Goal: Answer question/provide support

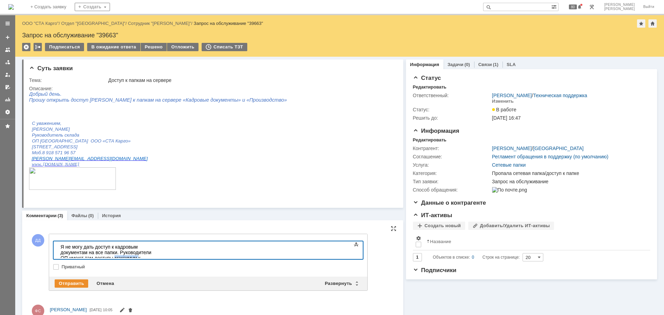
drag, startPoint x: 287, startPoint y: 248, endPoint x: 309, endPoint y: 247, distance: 21.8
click at [159, 247] on div "Я не могу дать доступ к кадровым документам на все папки. Руководители ОП имеют…" at bounding box center [110, 255] width 98 height 22
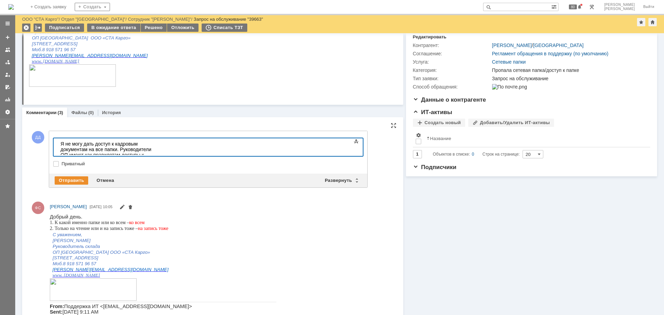
scroll to position [69, 0]
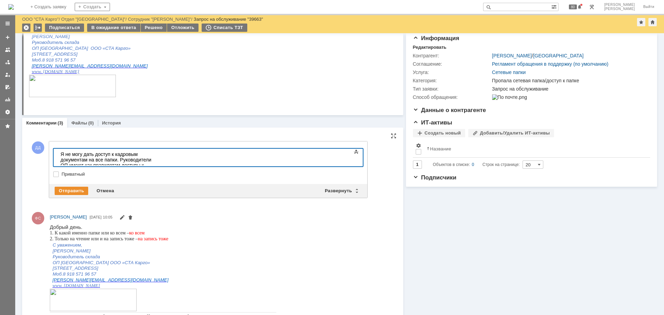
click at [159, 155] on div "Я не могу дать доступ к кадровым документам на все папки. Руководители ОП имеют…" at bounding box center [110, 162] width 98 height 22
click at [59, 188] on div "Отправить" at bounding box center [72, 191] width 34 height 8
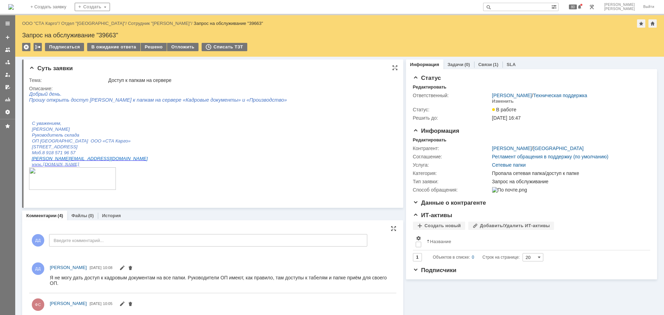
scroll to position [0, 0]
click at [138, 228] on div "ДД Введите комментарий..." at bounding box center [198, 241] width 338 height 32
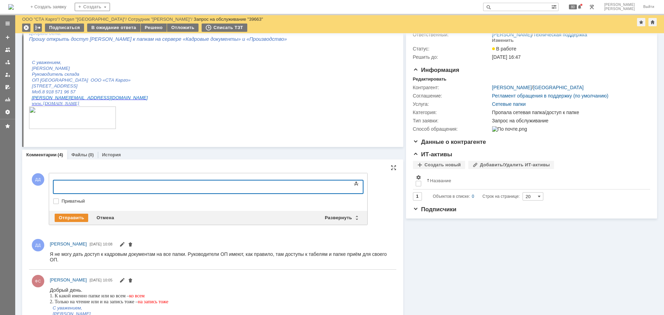
scroll to position [35, 0]
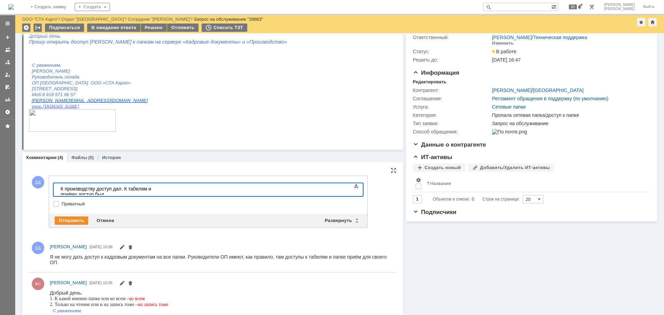
click at [159, 188] on div "К производству доступ дал. К табелям и приёму доступ был." at bounding box center [110, 191] width 98 height 11
click at [159, 189] on div "К производству доступ дал. К табелям и приёму доступ был." at bounding box center [110, 191] width 98 height 11
drag, startPoint x: 186, startPoint y: 188, endPoint x: 308, endPoint y: 379, distance: 226.5
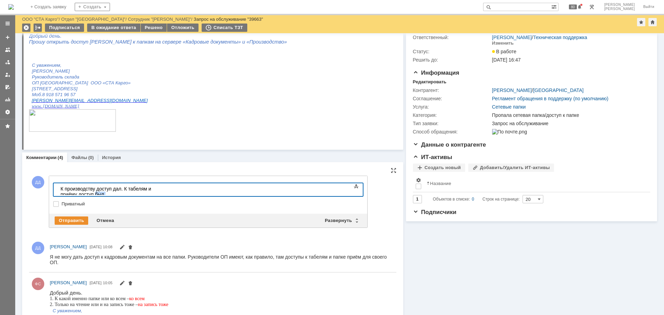
click at [161, 196] on html "К производству доступ дал. К табелям и приёму доступ был." at bounding box center [110, 191] width 104 height 17
click at [80, 217] on div "Отправить" at bounding box center [72, 220] width 34 height 8
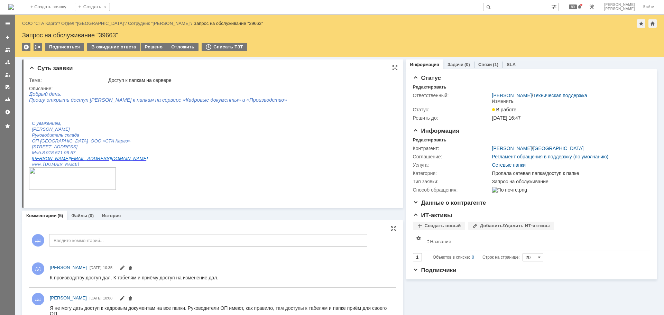
scroll to position [0, 0]
click at [152, 49] on div "Решено" at bounding box center [154, 47] width 26 height 8
